Goal: Information Seeking & Learning: Find specific fact

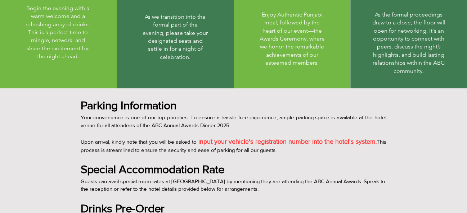
scroll to position [432, 0]
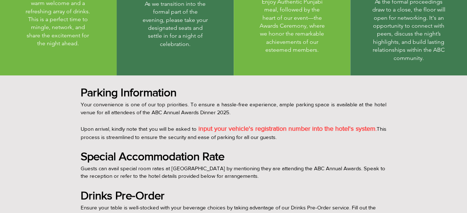
drag, startPoint x: 455, startPoint y: 94, endPoint x: 386, endPoint y: 147, distance: 87.0
click at [386, 147] on div "main content" at bounding box center [233, 212] width 467 height 273
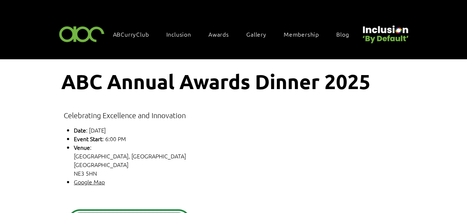
scroll to position [10, 0]
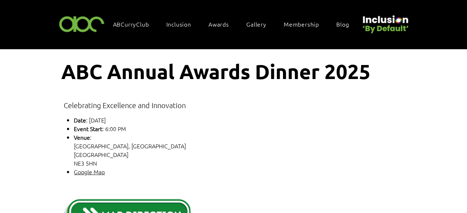
click at [257, 121] on p "Date : Thursday, October 9th, 2025" at bounding box center [196, 120] width 244 height 9
drag, startPoint x: 354, startPoint y: 0, endPoint x: 262, endPoint y: 111, distance: 143.4
click at [262, 111] on div "main content" at bounding box center [233, 162] width 353 height 226
drag, startPoint x: 383, startPoint y: 4, endPoint x: 363, endPoint y: 122, distance: 120.1
click at [363, 122] on div "main content" at bounding box center [233, 162] width 353 height 226
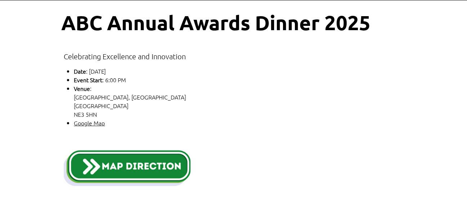
scroll to position [72, 0]
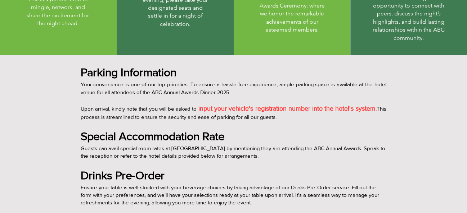
scroll to position [396, 0]
